Goal: Task Accomplishment & Management: Manage account settings

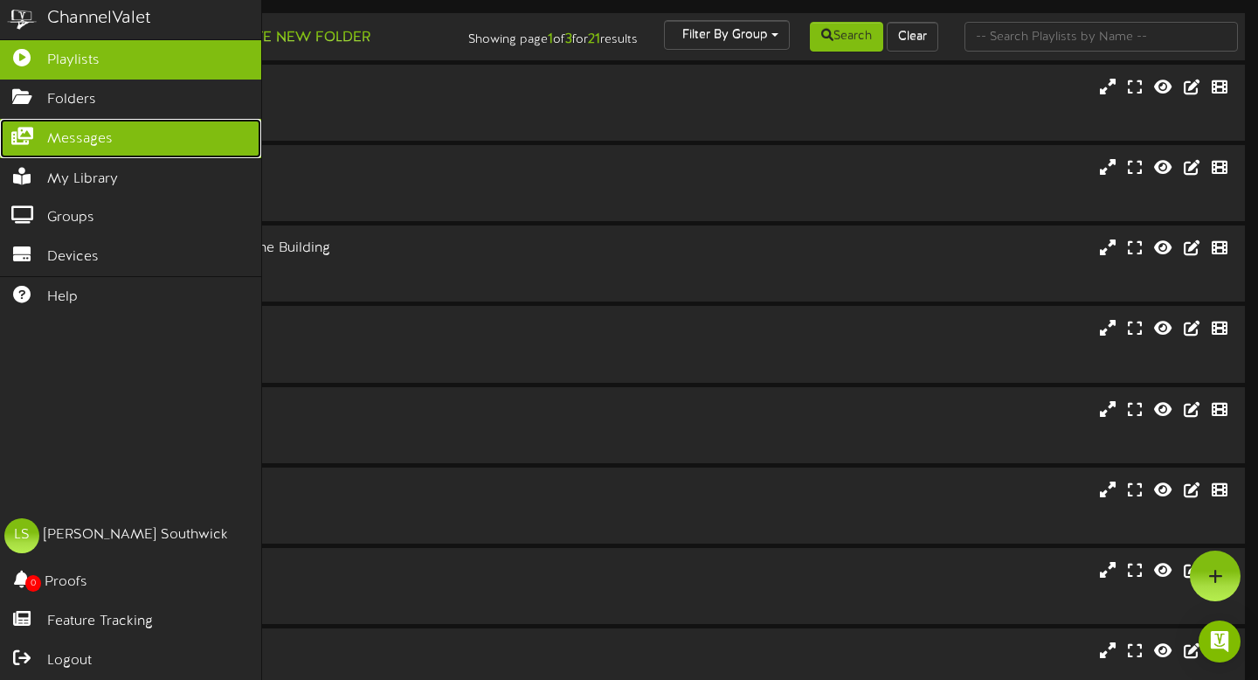
click at [27, 137] on icon at bounding box center [22, 134] width 44 height 13
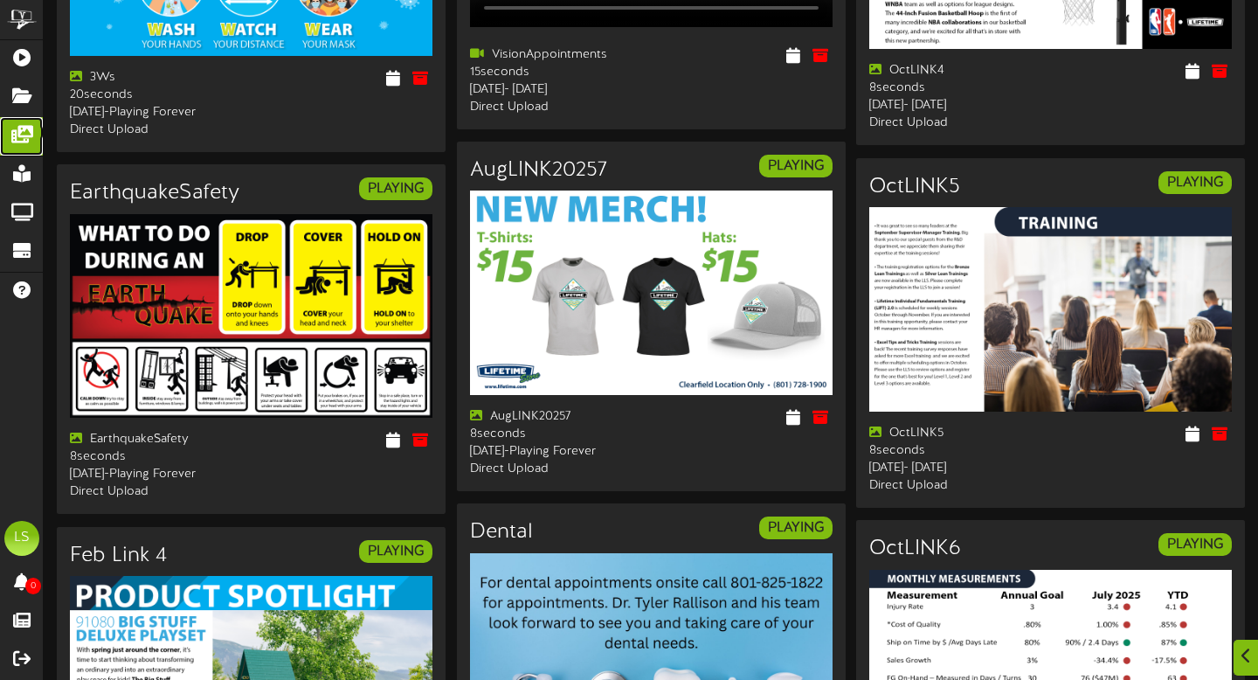
scroll to position [1048, 0]
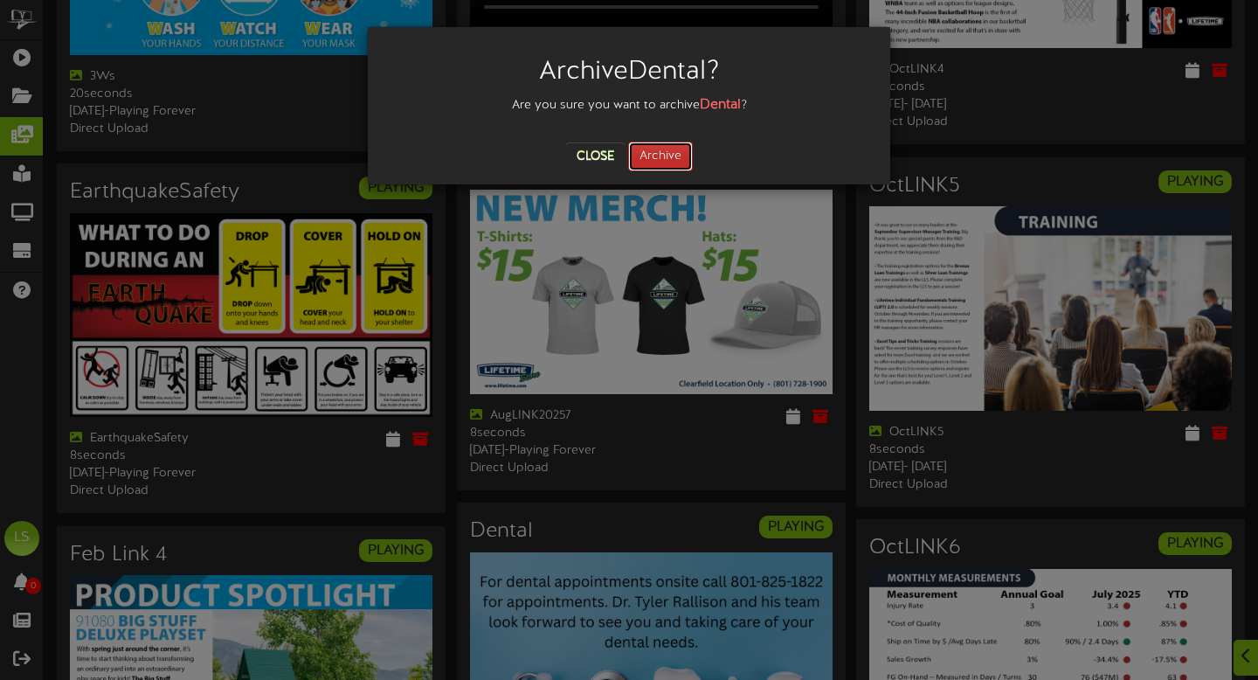
click at [671, 161] on button "Archive" at bounding box center [660, 157] width 65 height 30
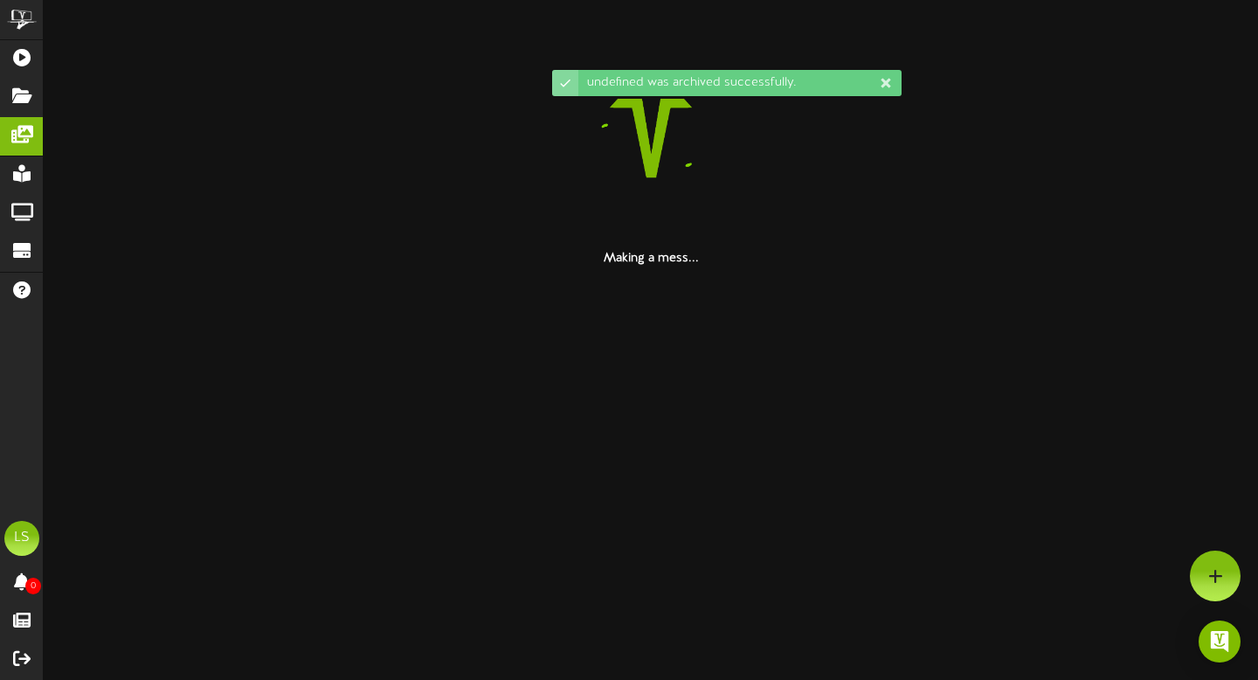
scroll to position [0, 0]
